Goal: Transaction & Acquisition: Purchase product/service

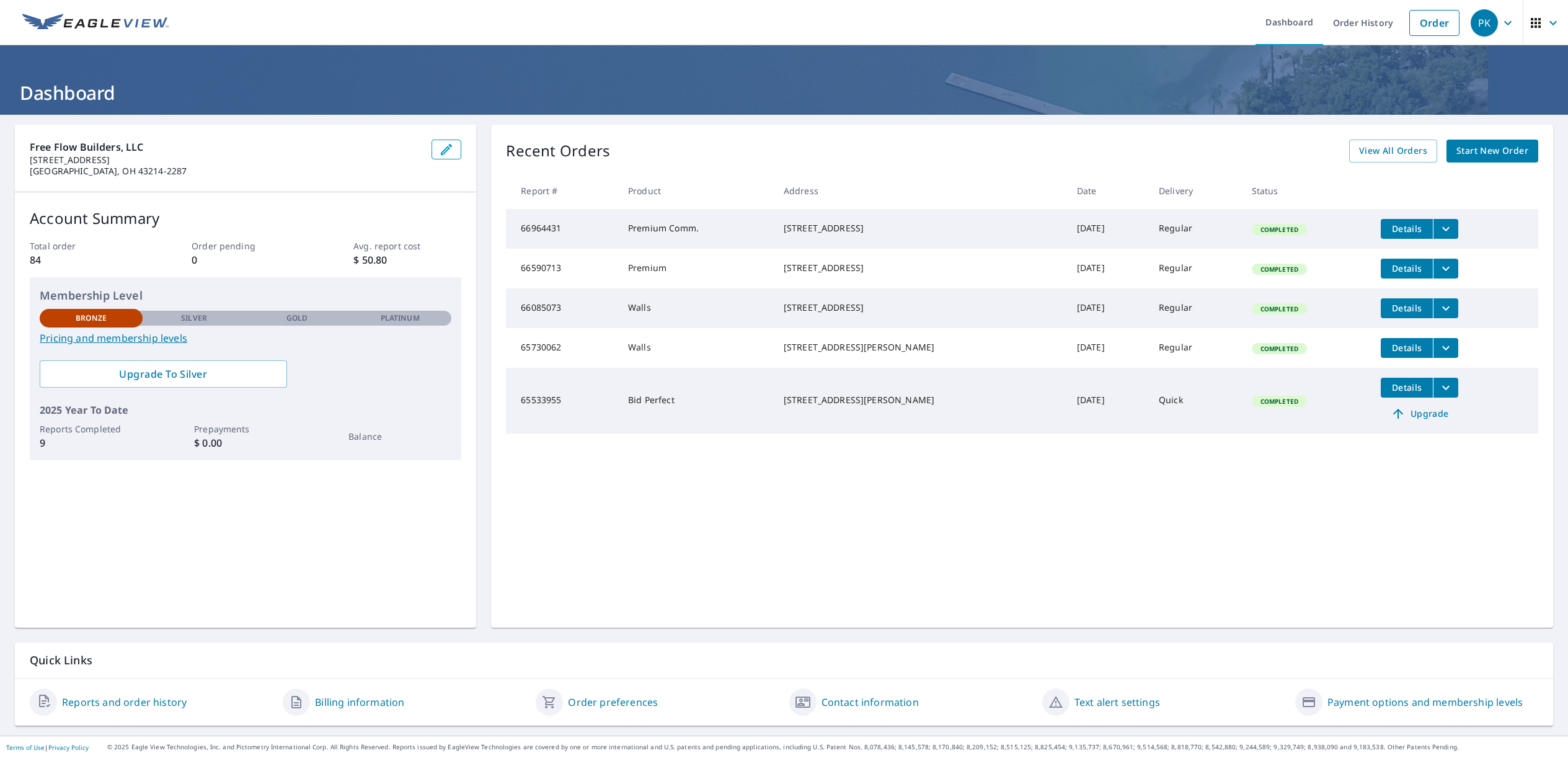
click at [1511, 144] on span "Start New Order" at bounding box center [1492, 151] width 72 height 16
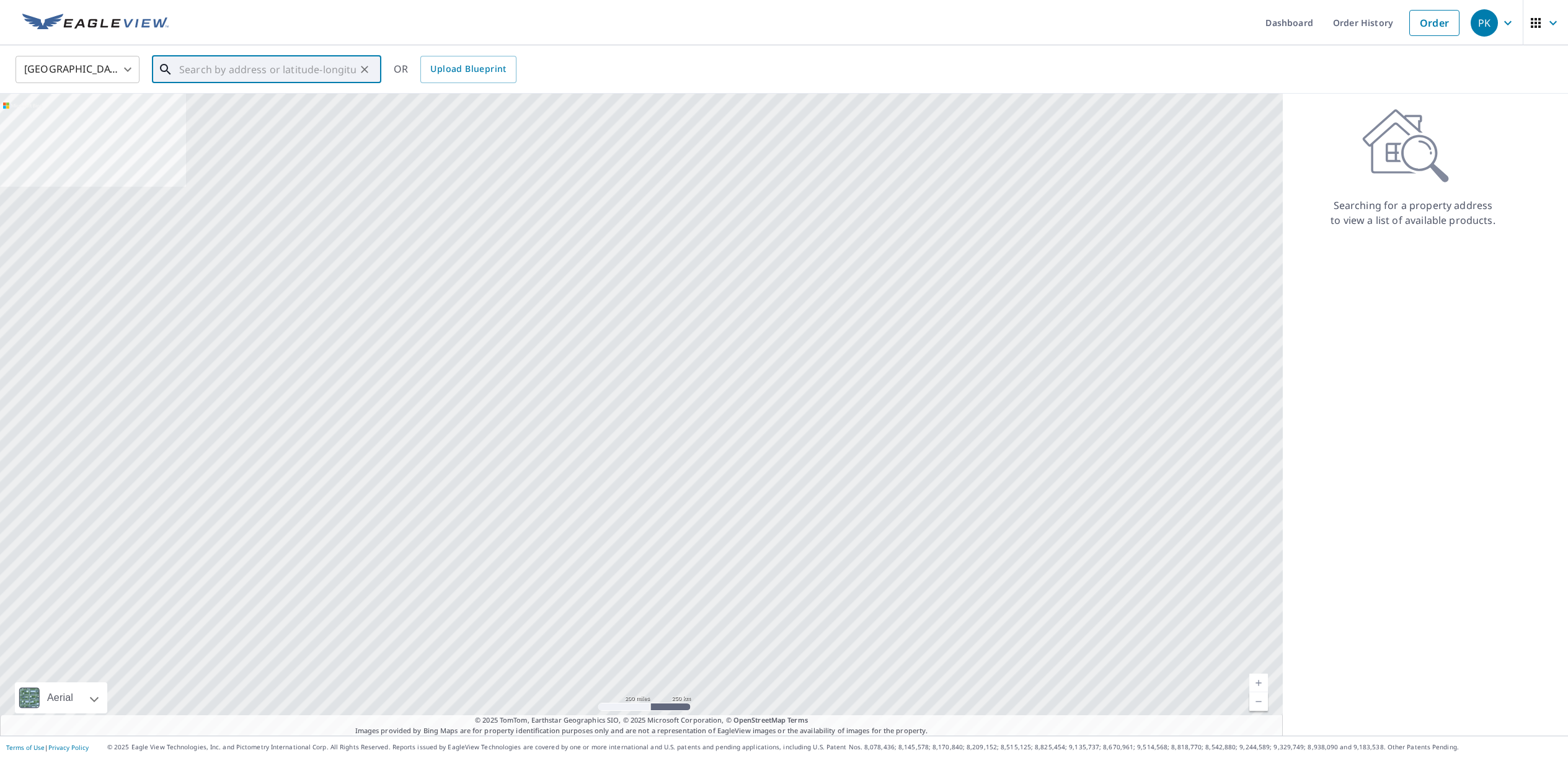
click at [347, 68] on input "text" at bounding box center [267, 69] width 177 height 35
click at [243, 109] on span "[STREET_ADDRESS]" at bounding box center [274, 105] width 195 height 15
type input "[STREET_ADDRESS]"
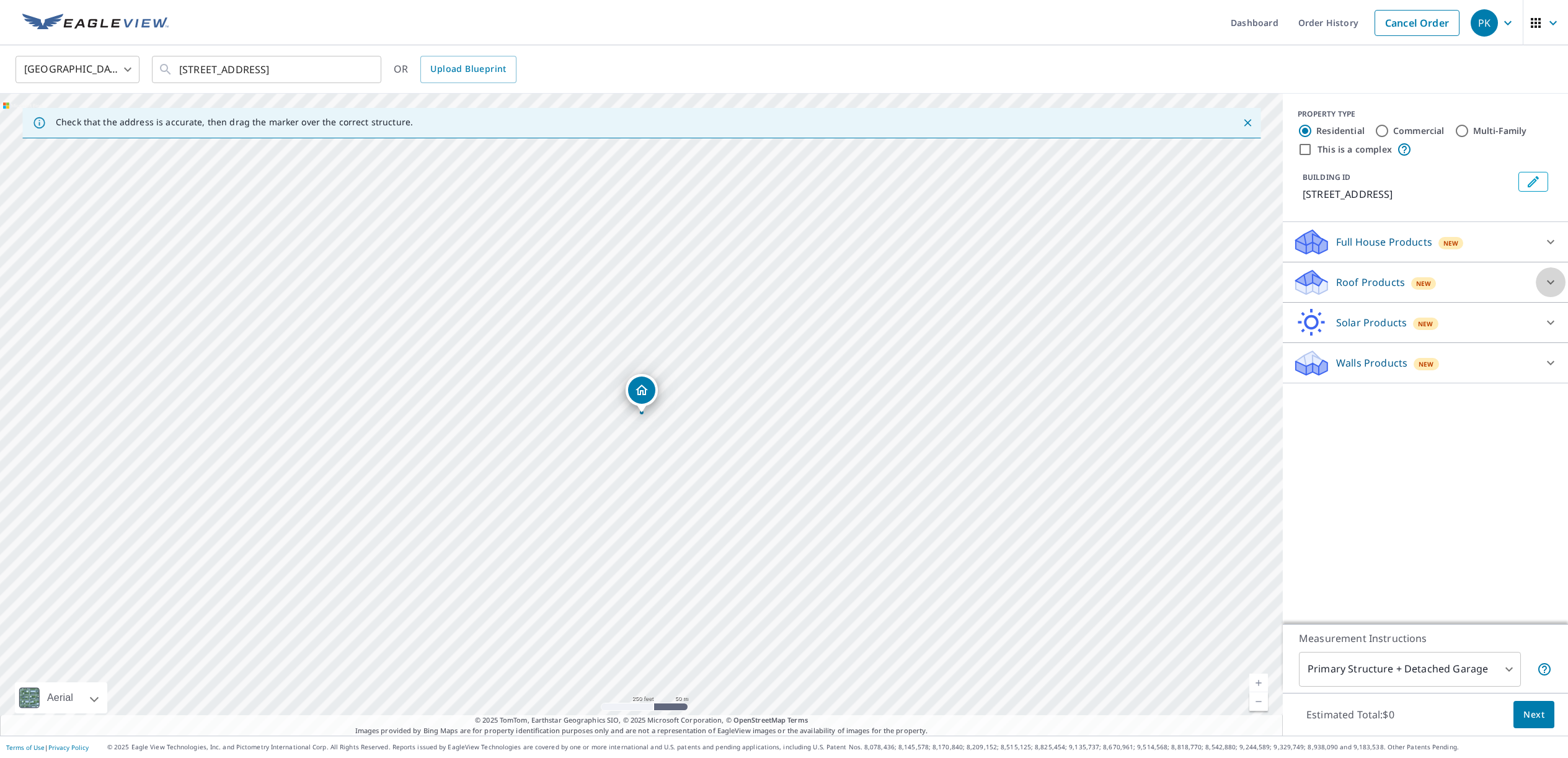
click at [1554, 277] on icon at bounding box center [1551, 282] width 15 height 15
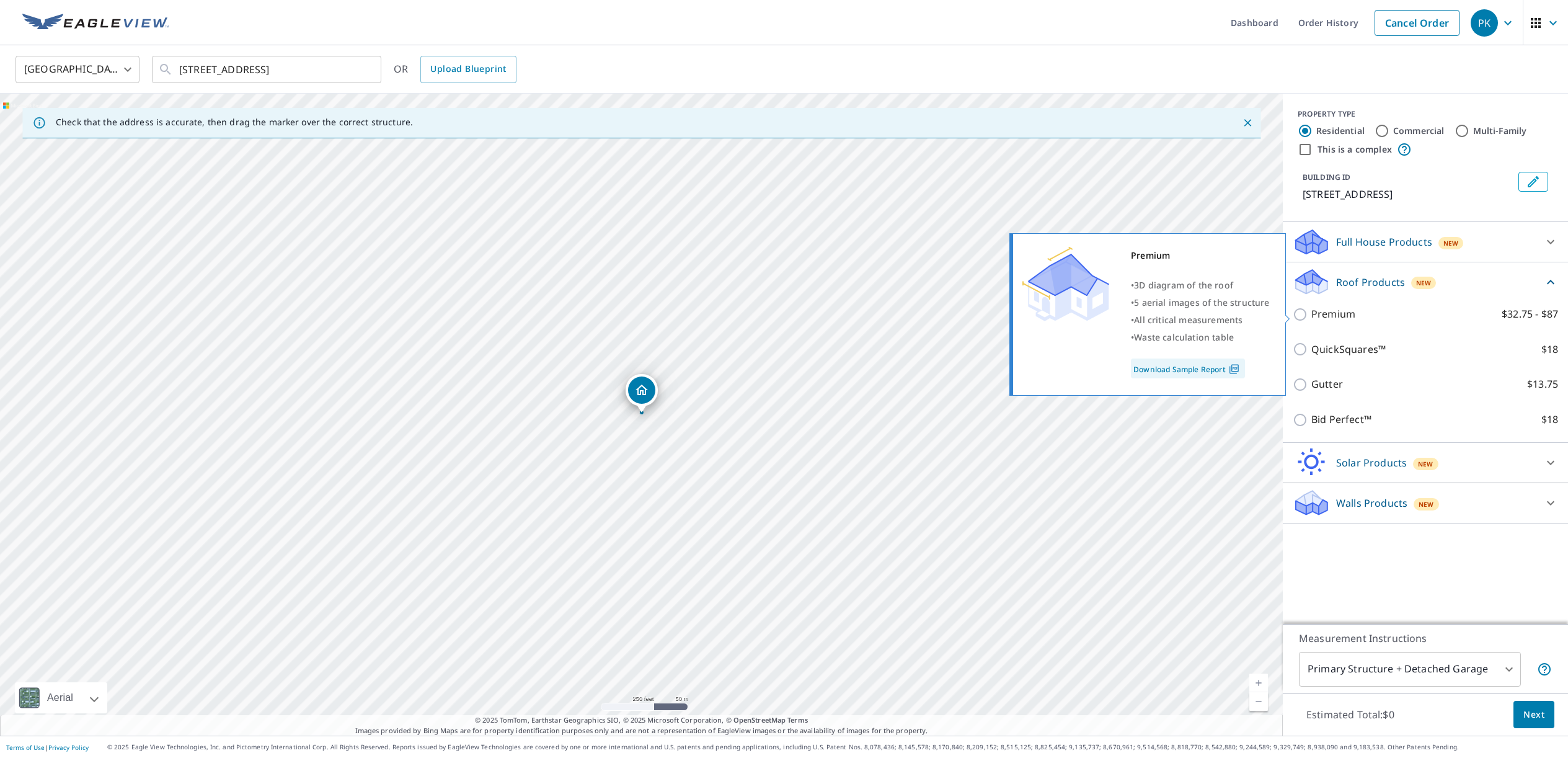
click at [1301, 314] on input "Premium $32.75 - $87" at bounding box center [1301, 314] width 18 height 15
checkbox input "true"
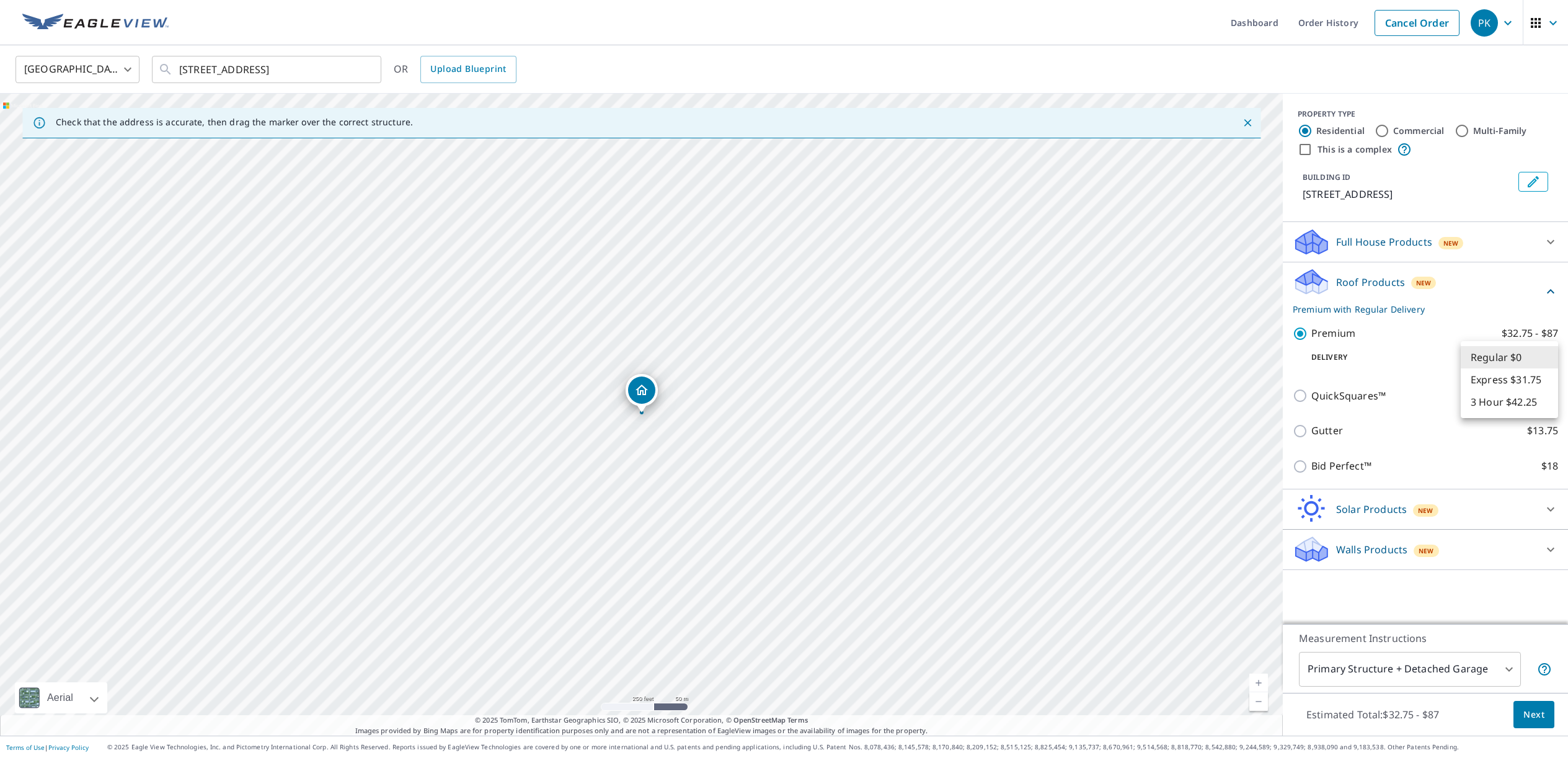
click at [1547, 355] on body "PK PK Dashboard Order History Cancel Order PK [GEOGRAPHIC_DATA] US ​ [STREET_AD…" at bounding box center [784, 379] width 1568 height 758
click at [1461, 377] on div "Regular $0 Express $31.75 3 Hour $42.25" at bounding box center [784, 379] width 1568 height 758
click at [1406, 357] on div at bounding box center [784, 379] width 1568 height 758
click at [1534, 722] on button "Next" at bounding box center [1534, 714] width 41 height 28
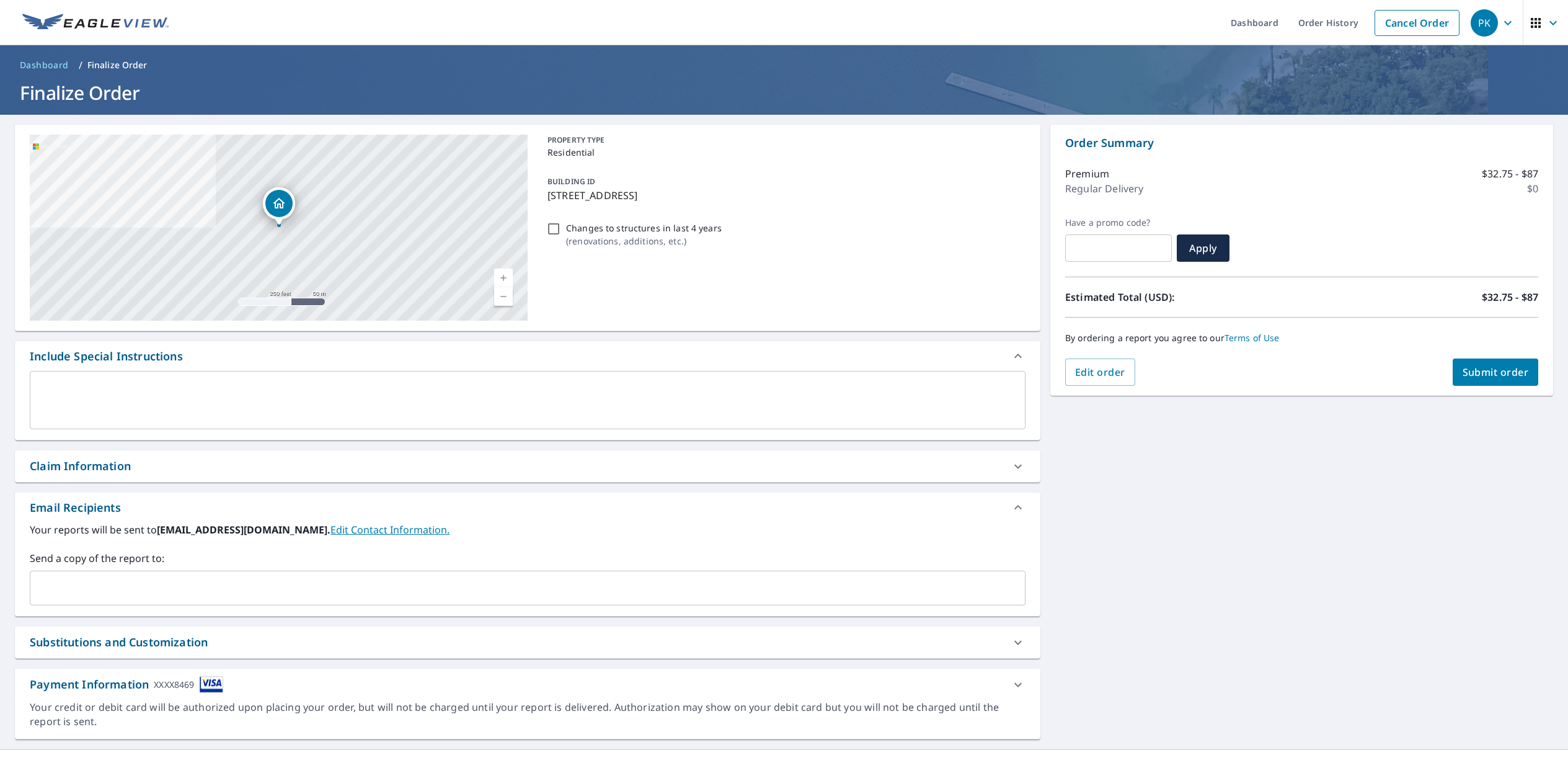
scroll to position [14, 0]
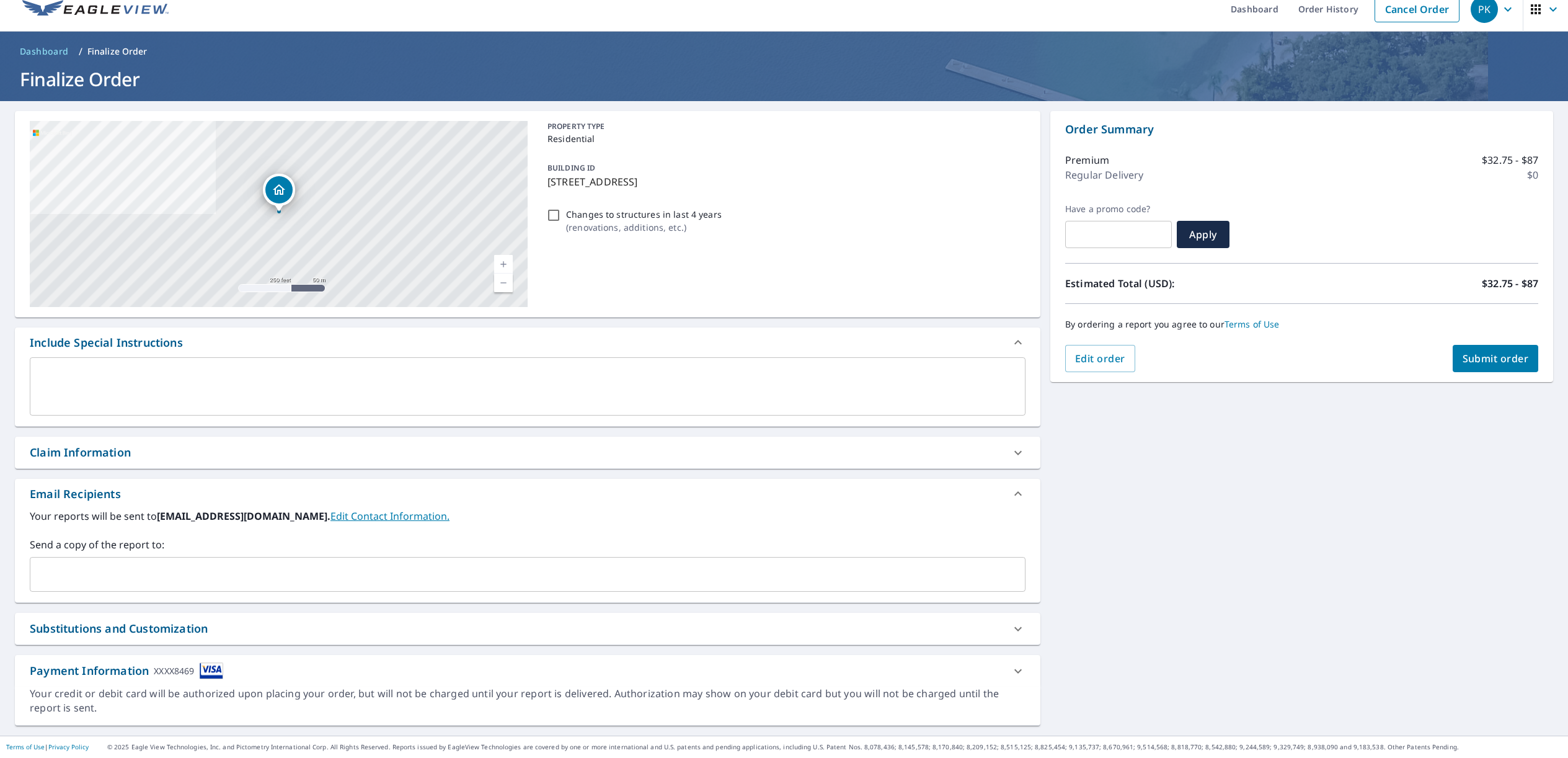
click at [1509, 357] on span "Submit order" at bounding box center [1496, 358] width 66 height 14
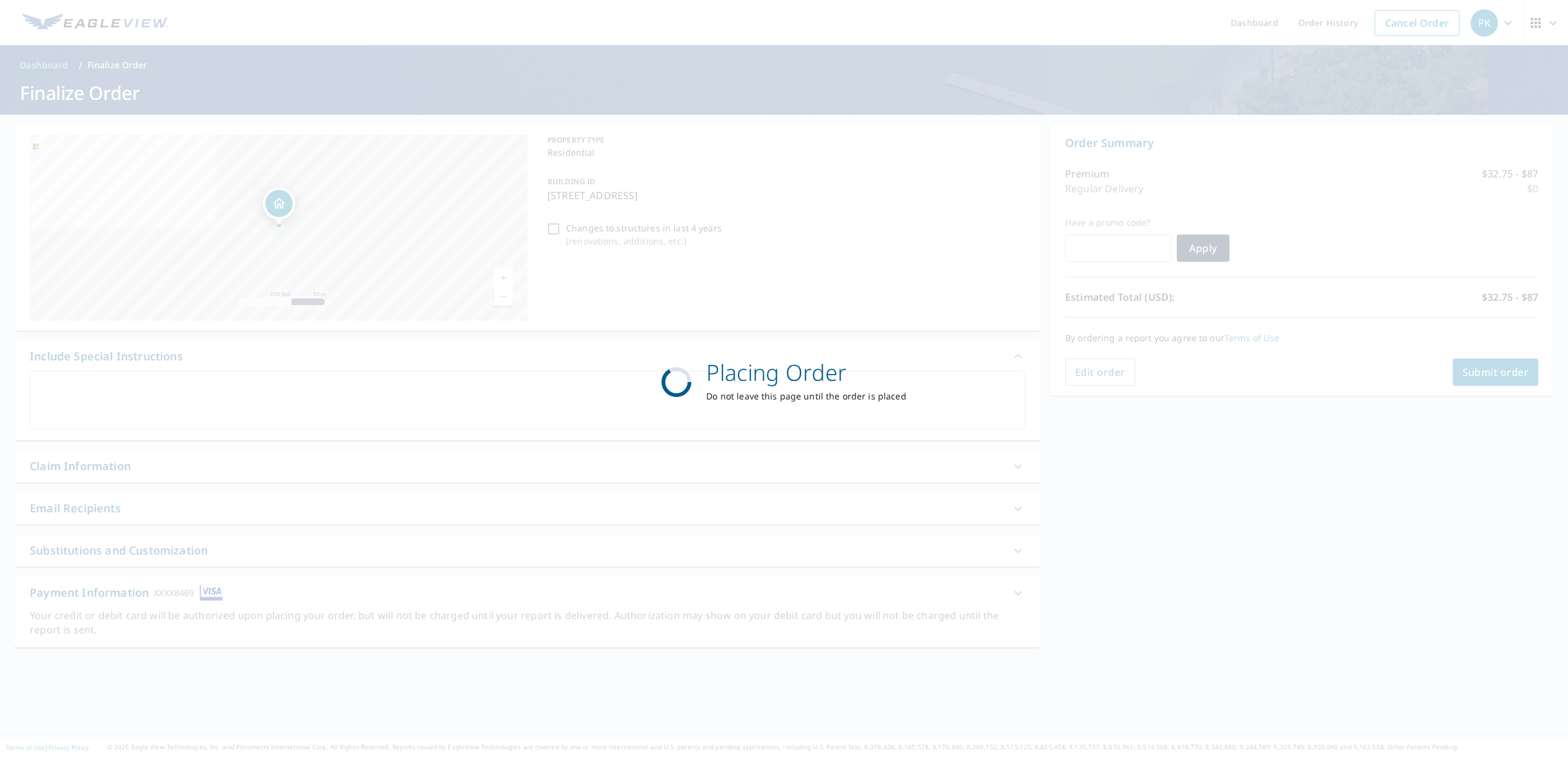
scroll to position [0, 0]
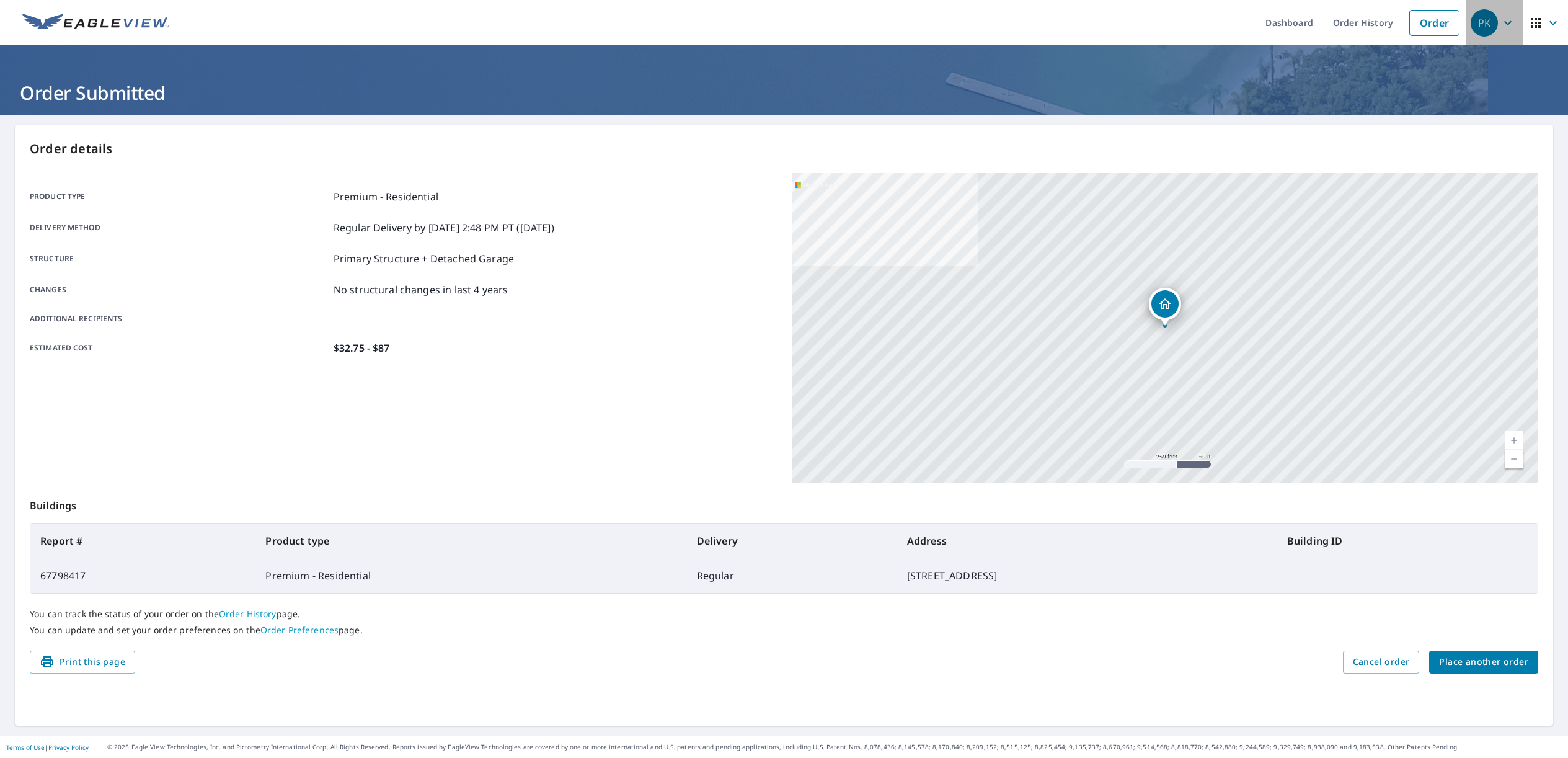
click at [1505, 21] on icon "button" at bounding box center [1508, 23] width 15 height 15
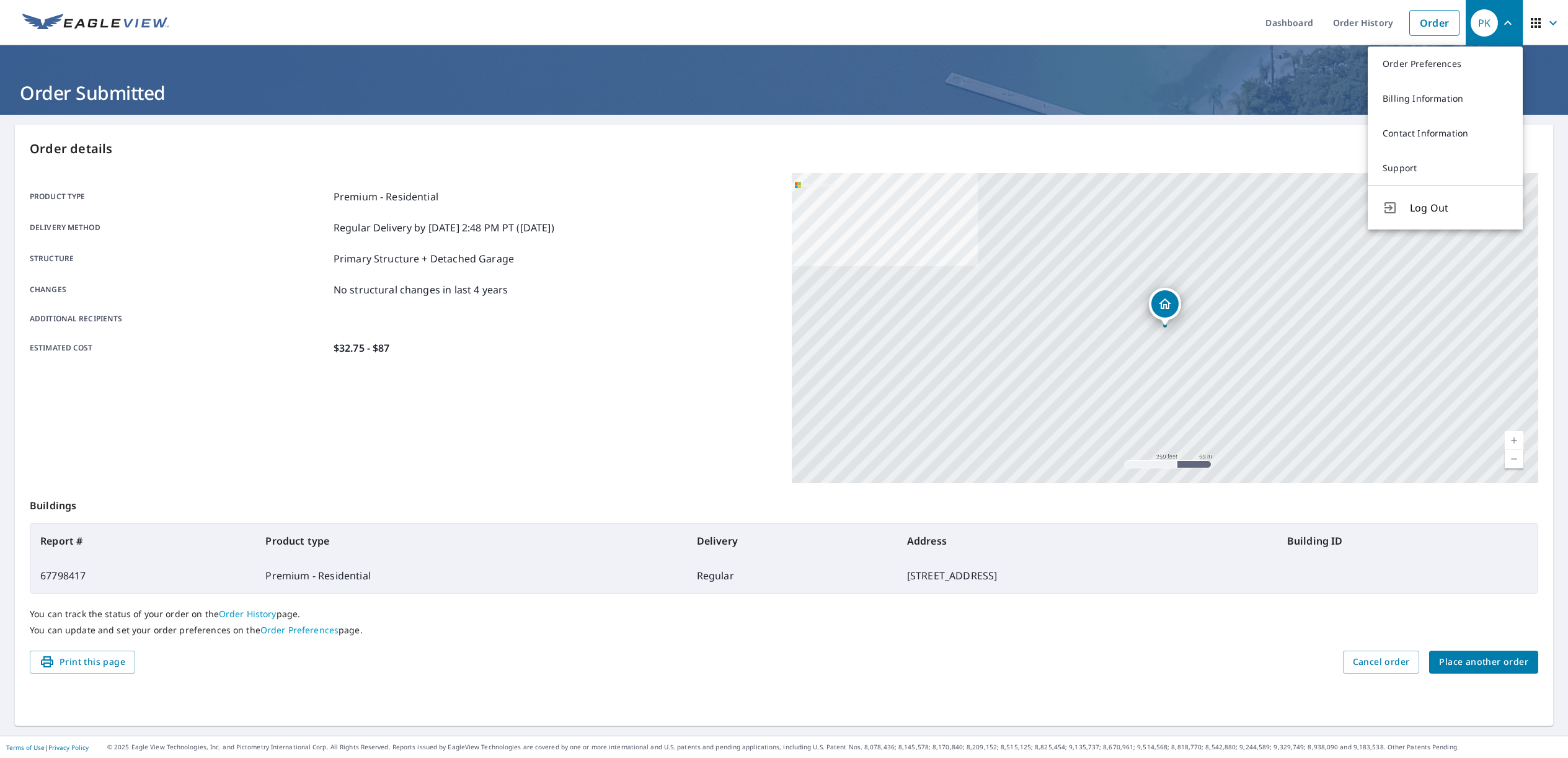
click at [1427, 206] on span "Log Out" at bounding box center [1459, 208] width 98 height 15
